Goal: Navigation & Orientation: Understand site structure

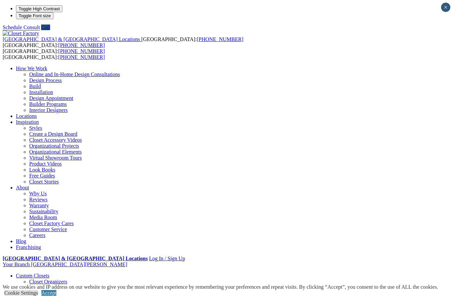
click at [29, 279] on link "Closet Organizers" at bounding box center [48, 282] width 38 height 6
click at [29, 296] on link "Reach-in Closets" at bounding box center [47, 300] width 36 height 6
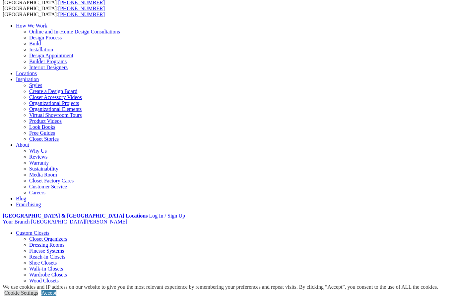
scroll to position [42, 0]
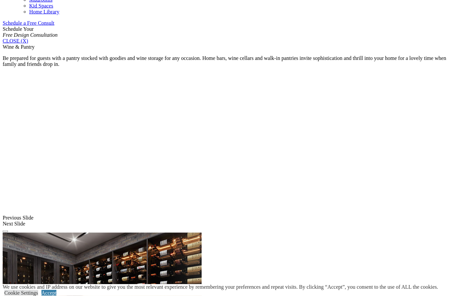
scroll to position [426, 0]
